Goal: Task Accomplishment & Management: Manage account settings

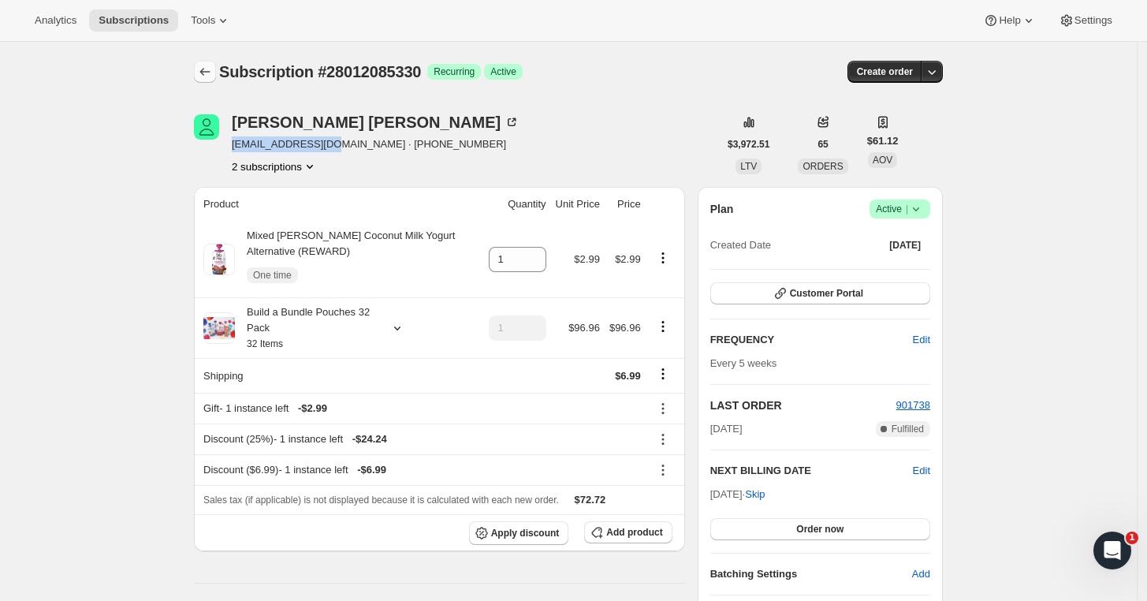
click at [205, 69] on icon "Subscriptions" at bounding box center [205, 72] width 16 height 16
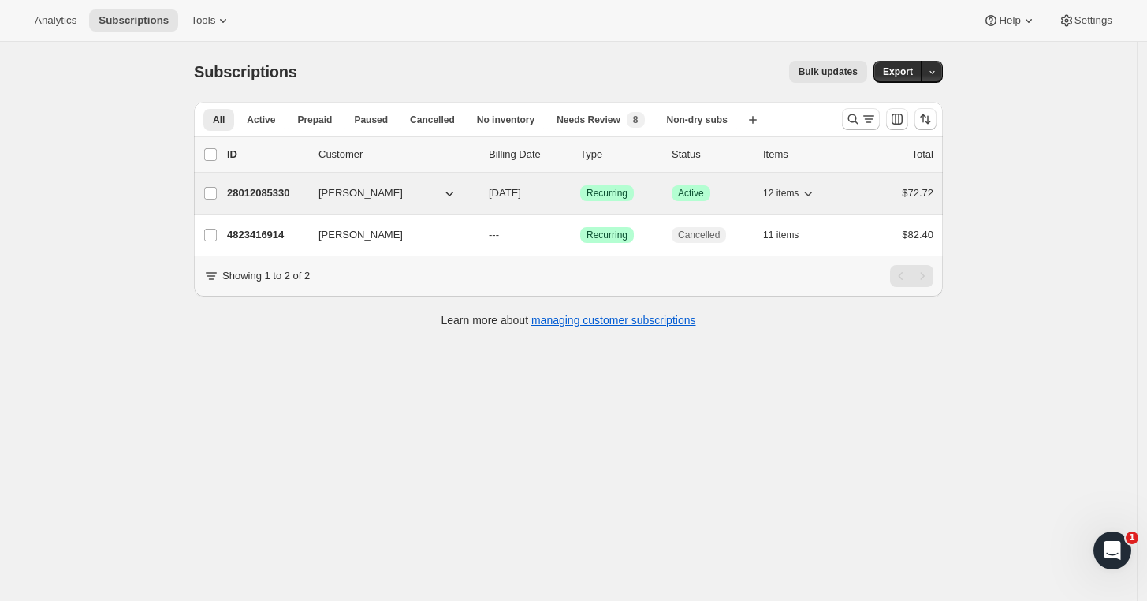
click at [255, 193] on p "28012085330" at bounding box center [266, 193] width 79 height 16
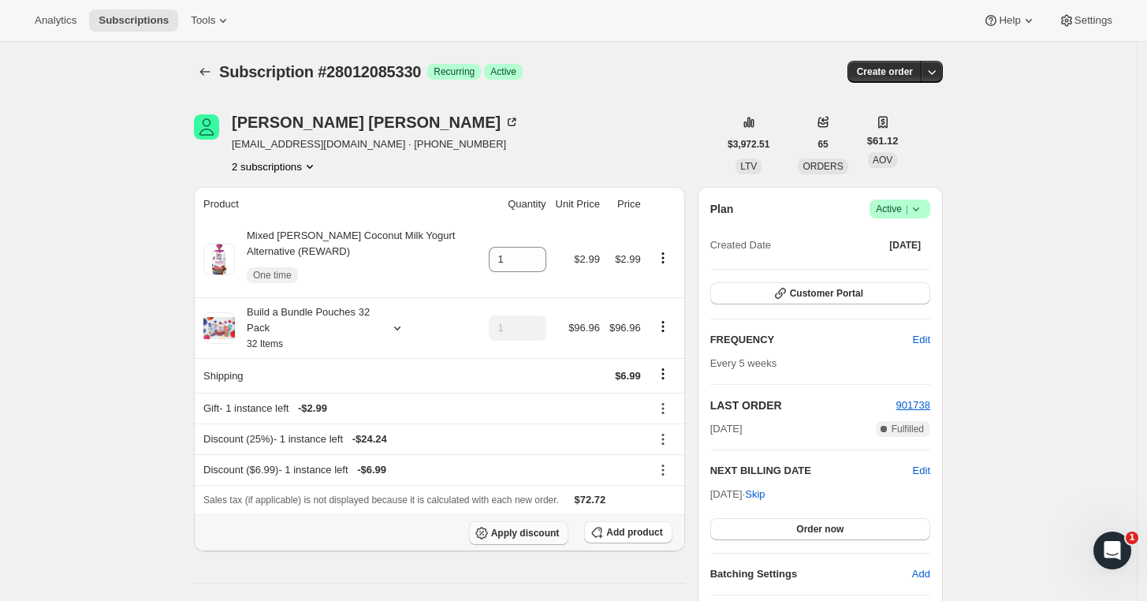
click at [537, 529] on span "Apply discount" at bounding box center [525, 533] width 69 height 13
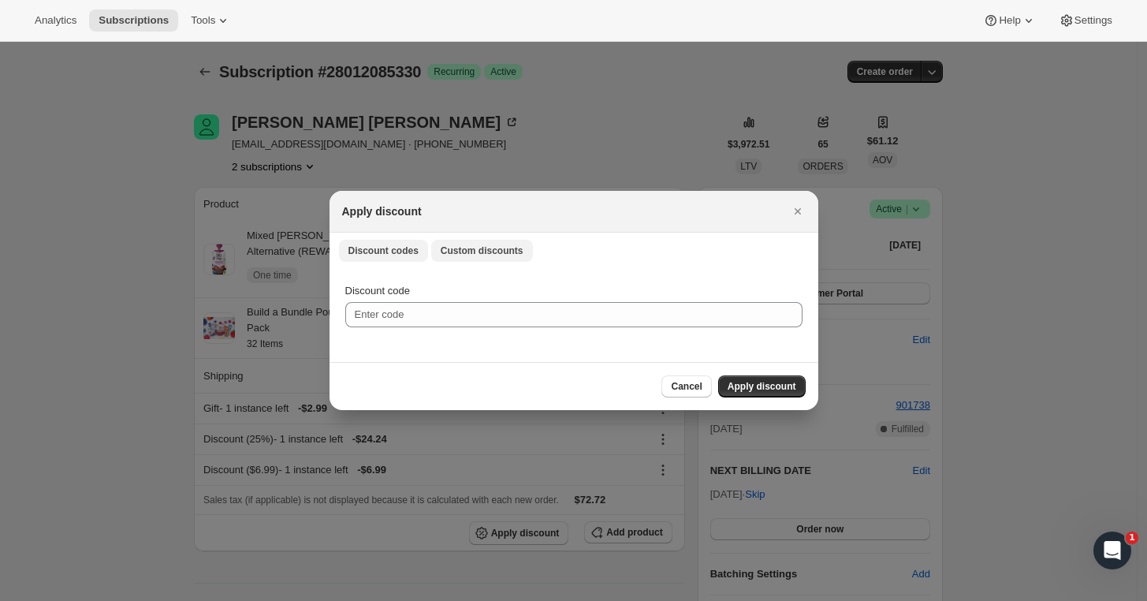
click at [496, 244] on span "Custom discounts" at bounding box center [482, 250] width 83 height 13
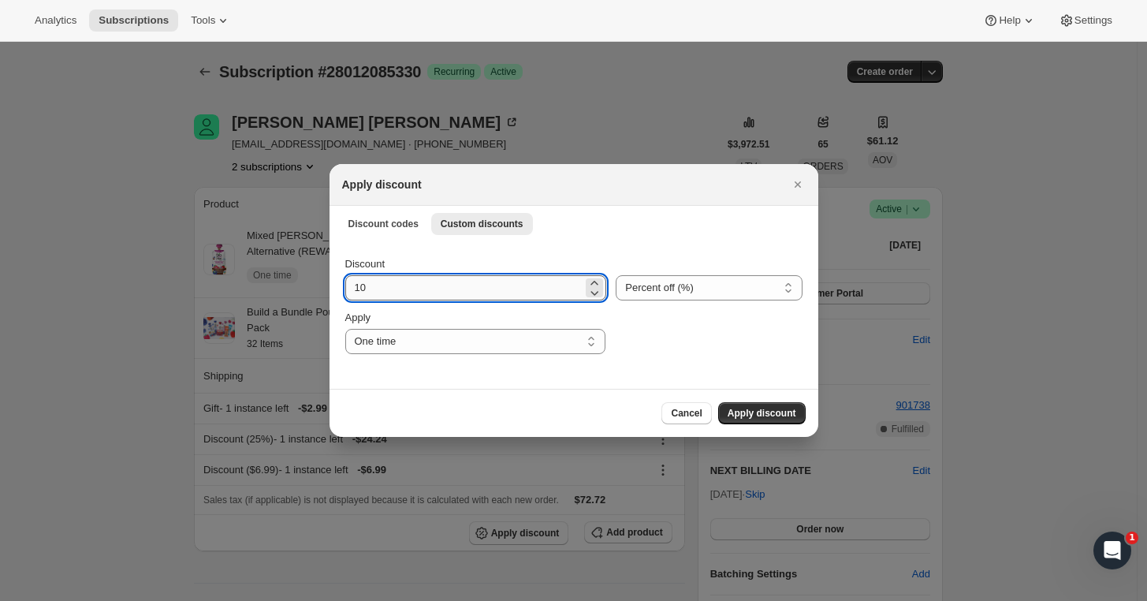
drag, startPoint x: 367, startPoint y: 285, endPoint x: 345, endPoint y: 292, distance: 23.0
click at [350, 289] on input "10" at bounding box center [464, 287] width 238 height 25
type input "20"
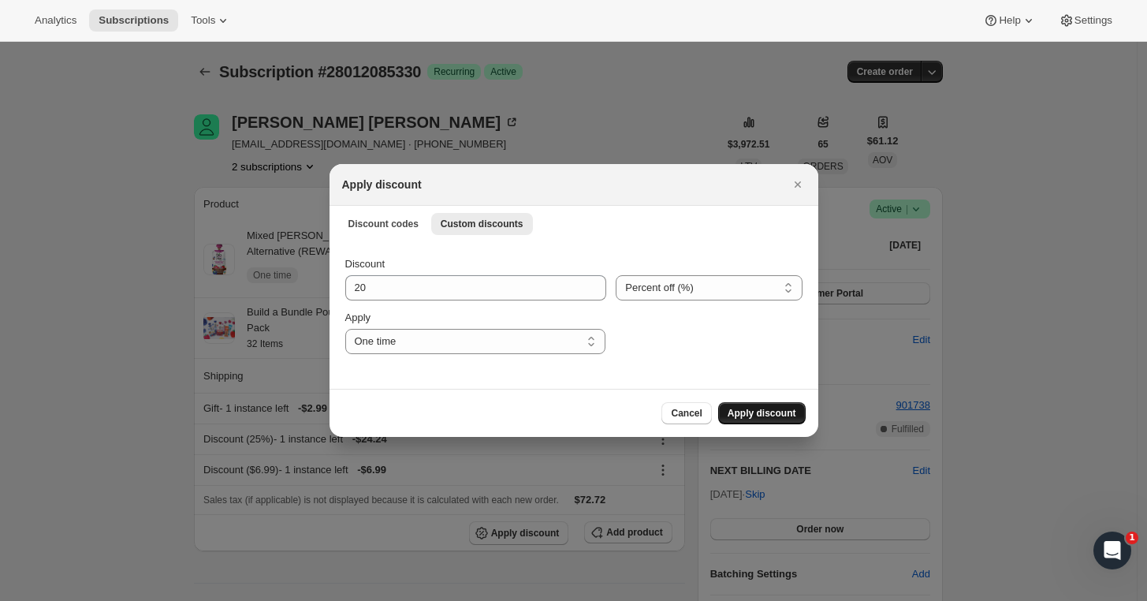
click at [769, 418] on span "Apply discount" at bounding box center [762, 413] width 69 height 13
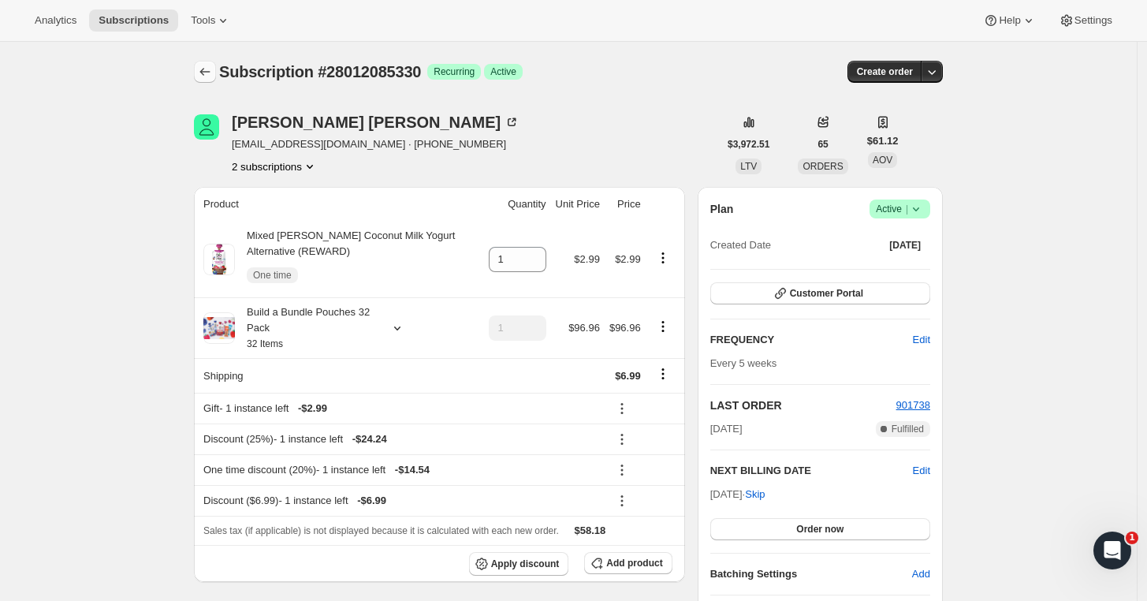
click at [208, 76] on icon "Subscriptions" at bounding box center [205, 72] width 16 height 16
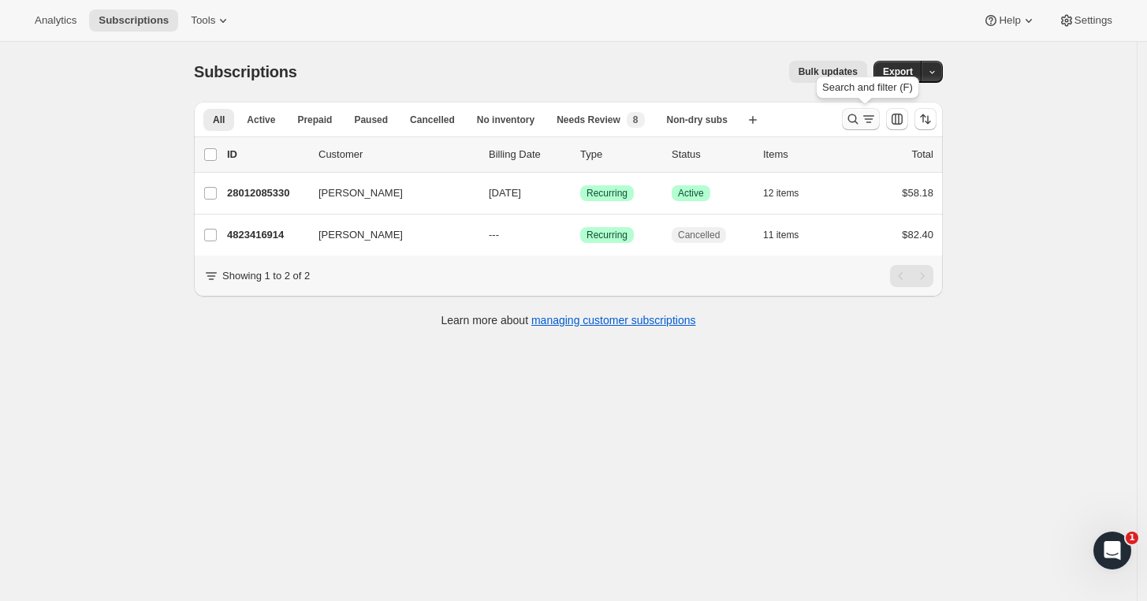
click at [854, 119] on icon "Search and filter results" at bounding box center [853, 119] width 16 height 16
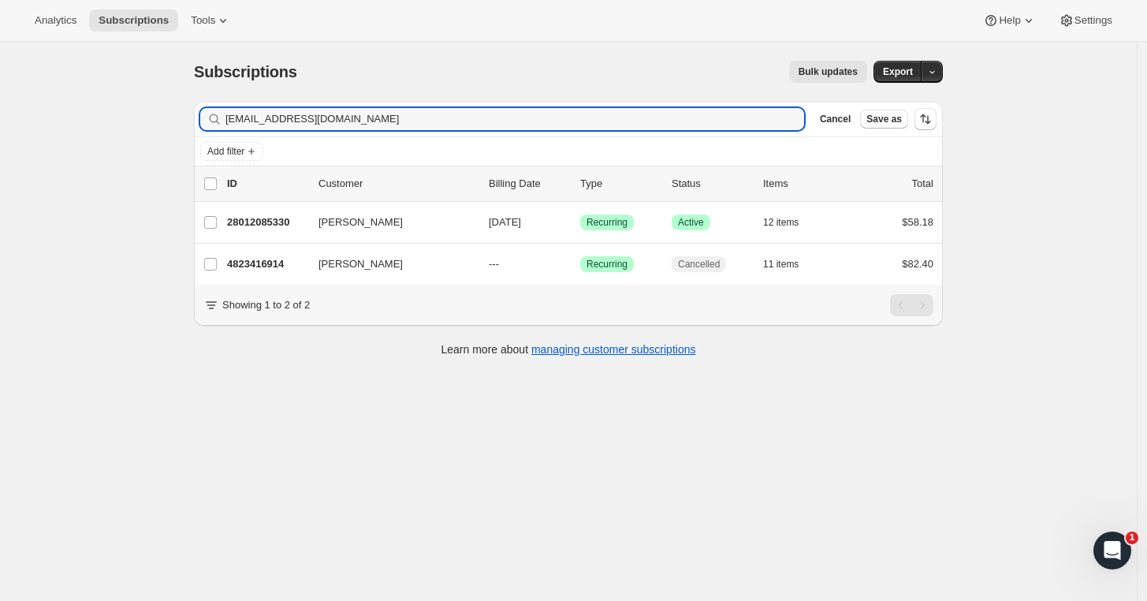
drag, startPoint x: 333, startPoint y: 119, endPoint x: 165, endPoint y: 118, distance: 168.0
click at [165, 117] on div "Subscriptions. This page is ready Subscriptions Bulk updates More actions Bulk …" at bounding box center [568, 342] width 1137 height 601
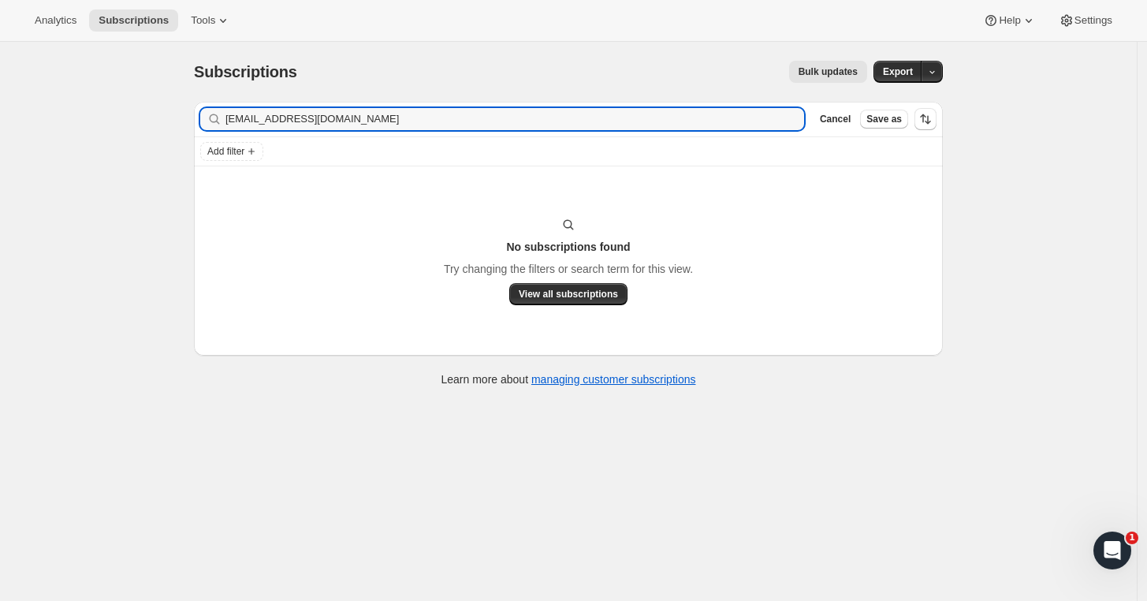
type input "[EMAIL_ADDRESS][DOMAIN_NAME]"
